Goal: Navigation & Orientation: Find specific page/section

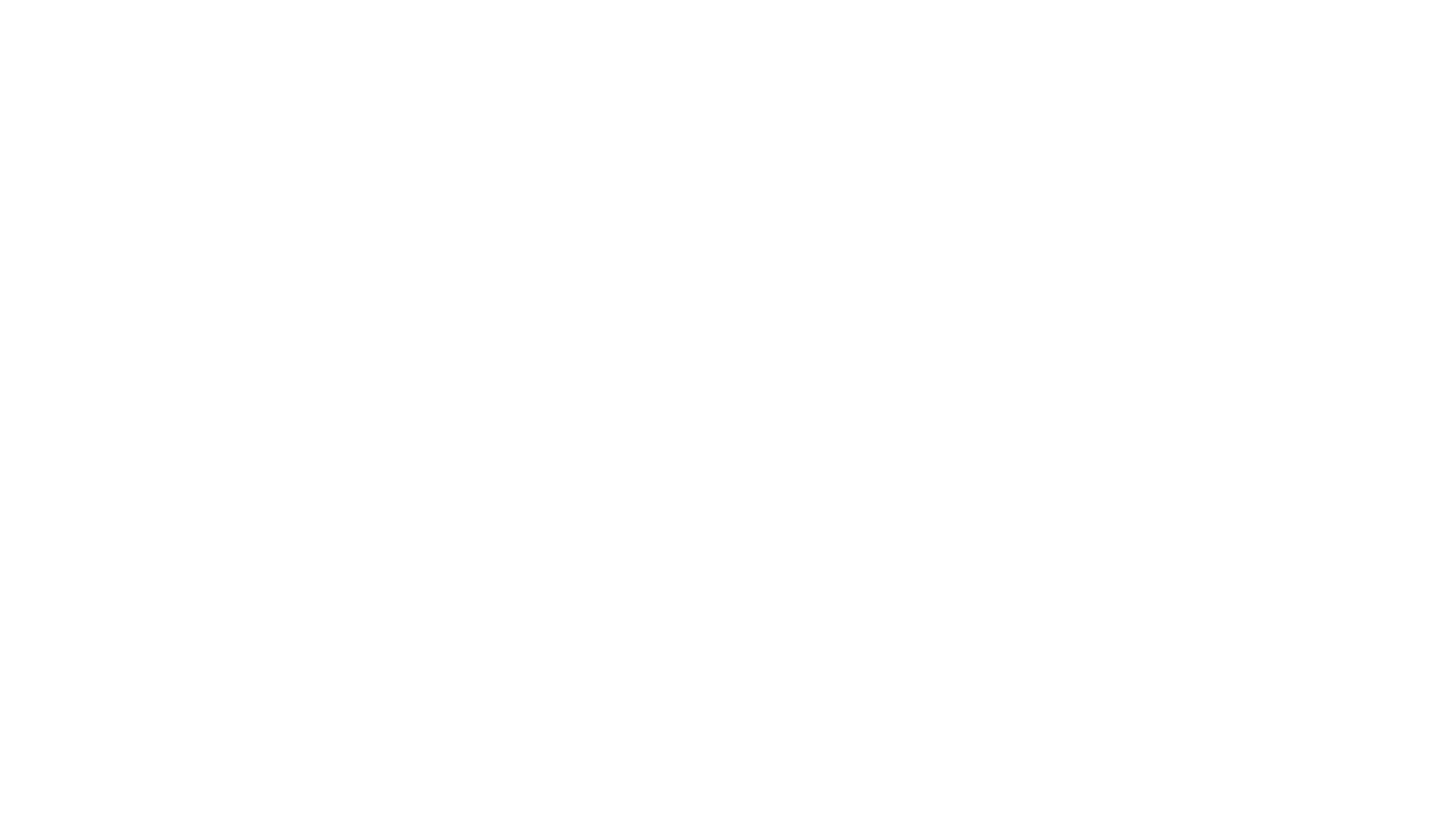
click at [728, 410] on div at bounding box center [728, 409] width 1456 height 819
